Goal: Communication & Community: Answer question/provide support

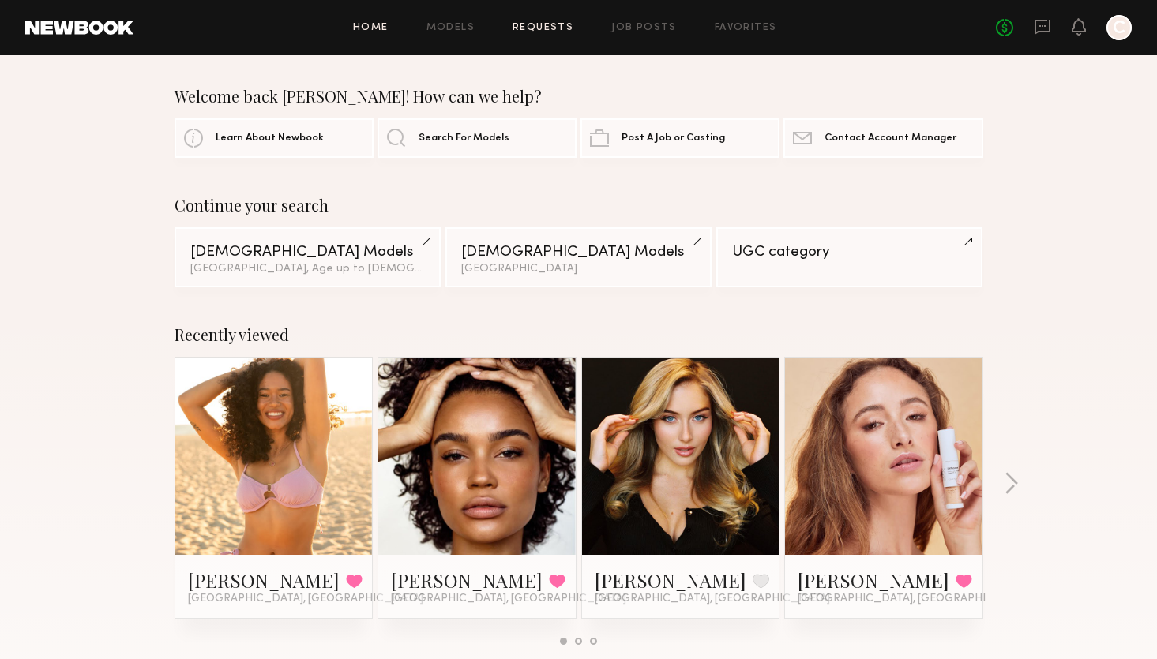
click at [538, 26] on link "Requests" at bounding box center [542, 28] width 61 height 10
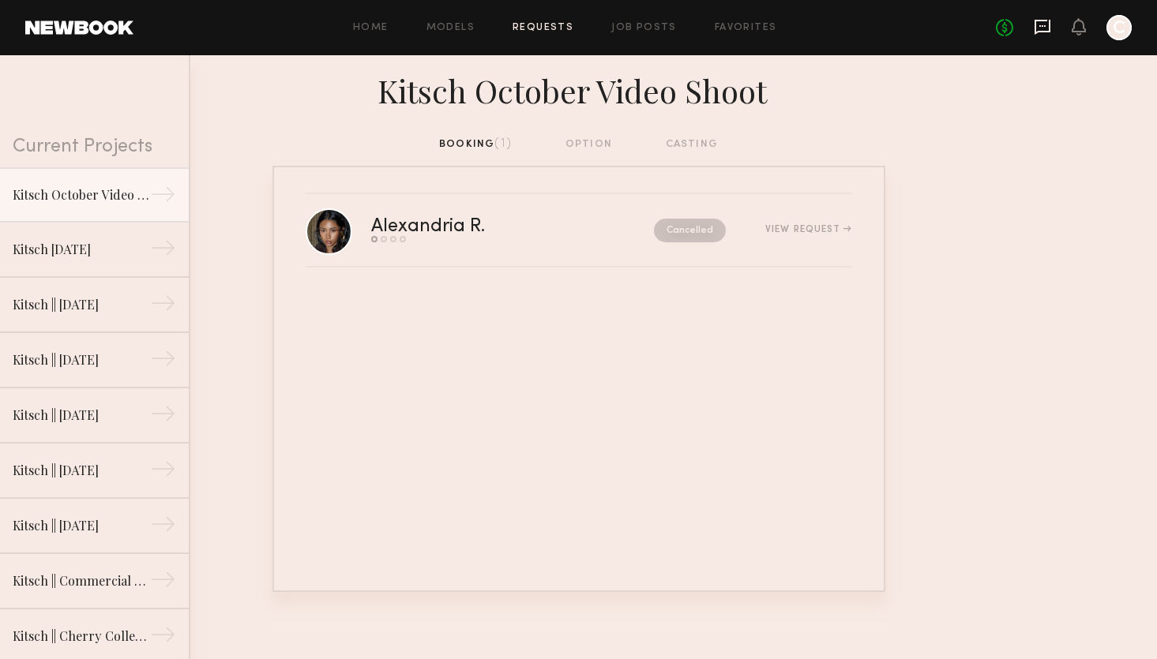
click at [1037, 28] on icon at bounding box center [1041, 26] width 17 height 17
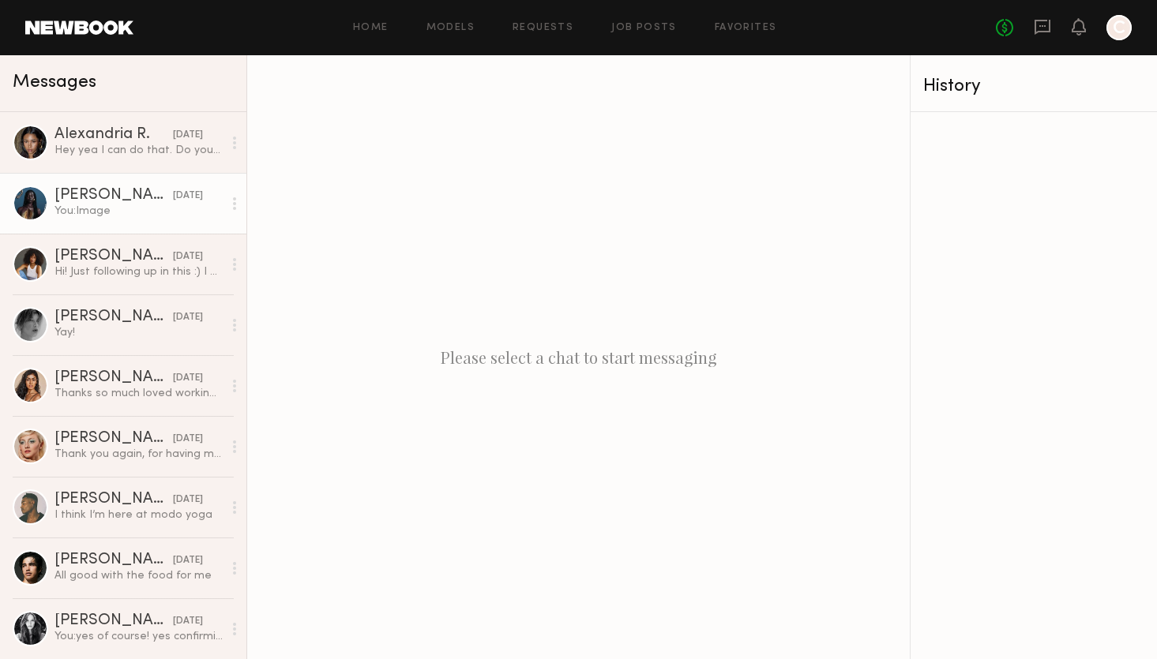
click at [140, 208] on div "You: Image" at bounding box center [138, 211] width 168 height 15
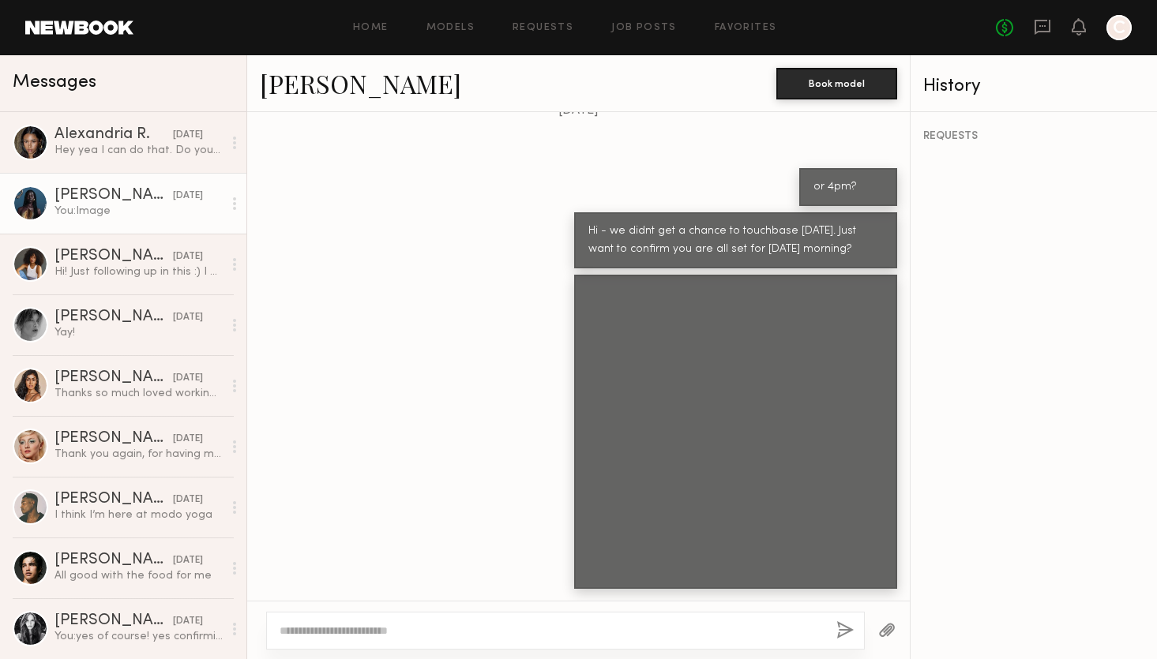
scroll to position [1336, 0]
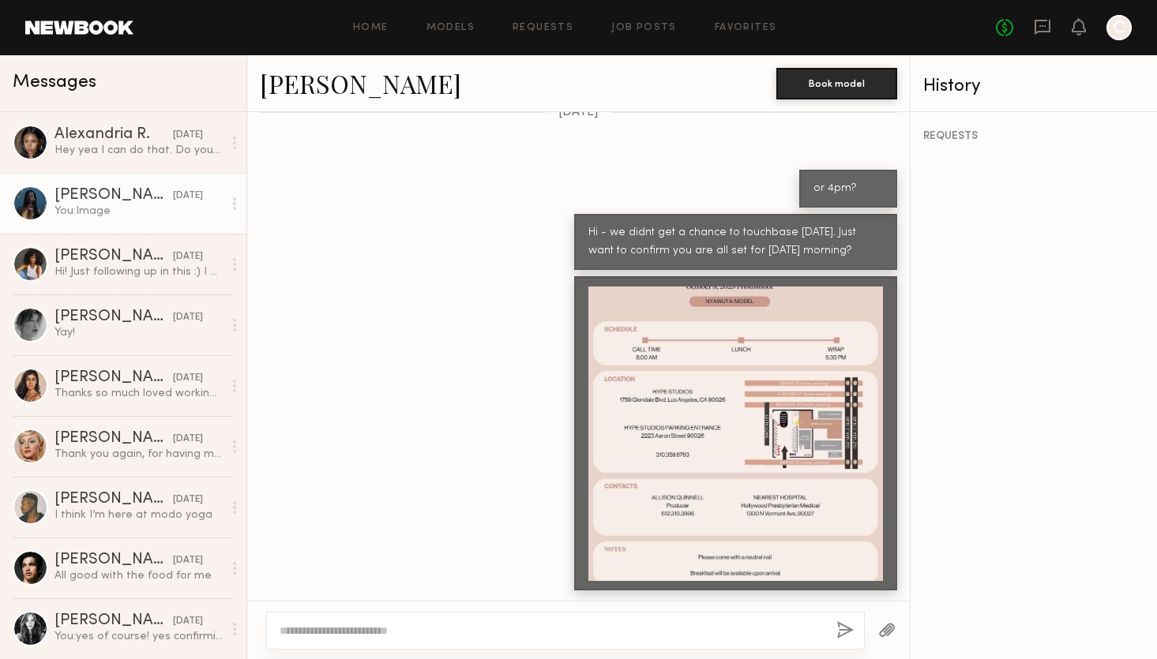
click at [526, 632] on textarea at bounding box center [551, 631] width 544 height 16
type textarea "**********"
click at [880, 630] on button "button" at bounding box center [886, 631] width 17 height 20
click at [837, 636] on button "button" at bounding box center [844, 631] width 17 height 20
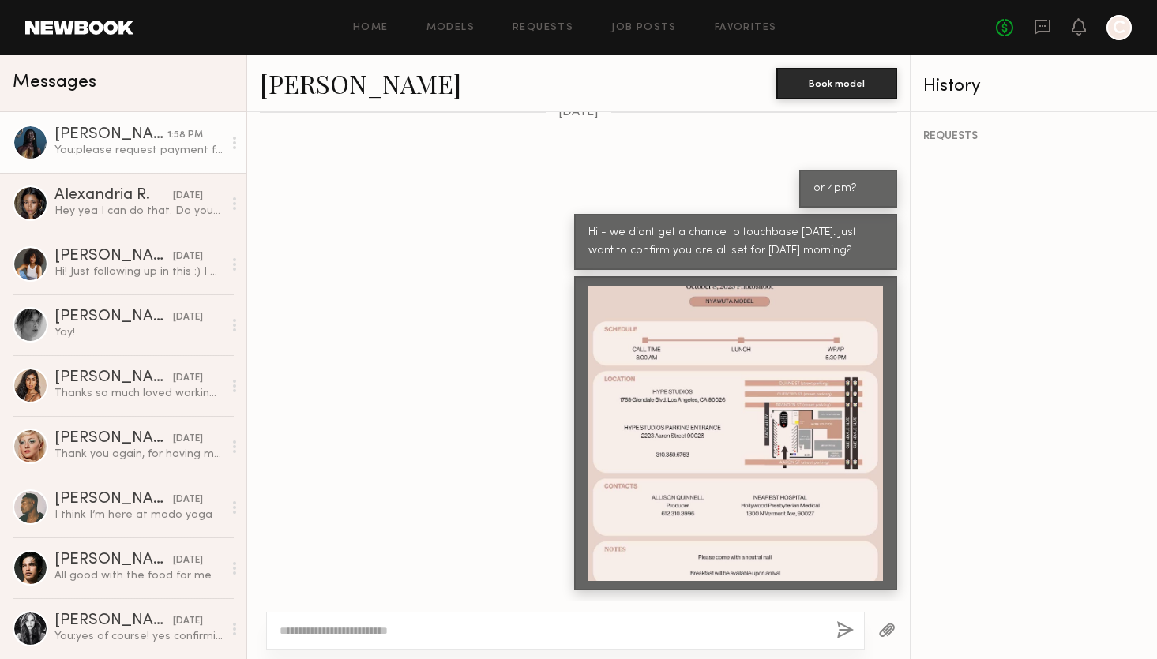
scroll to position [1638, 0]
